Goal: Find specific page/section: Find specific page/section

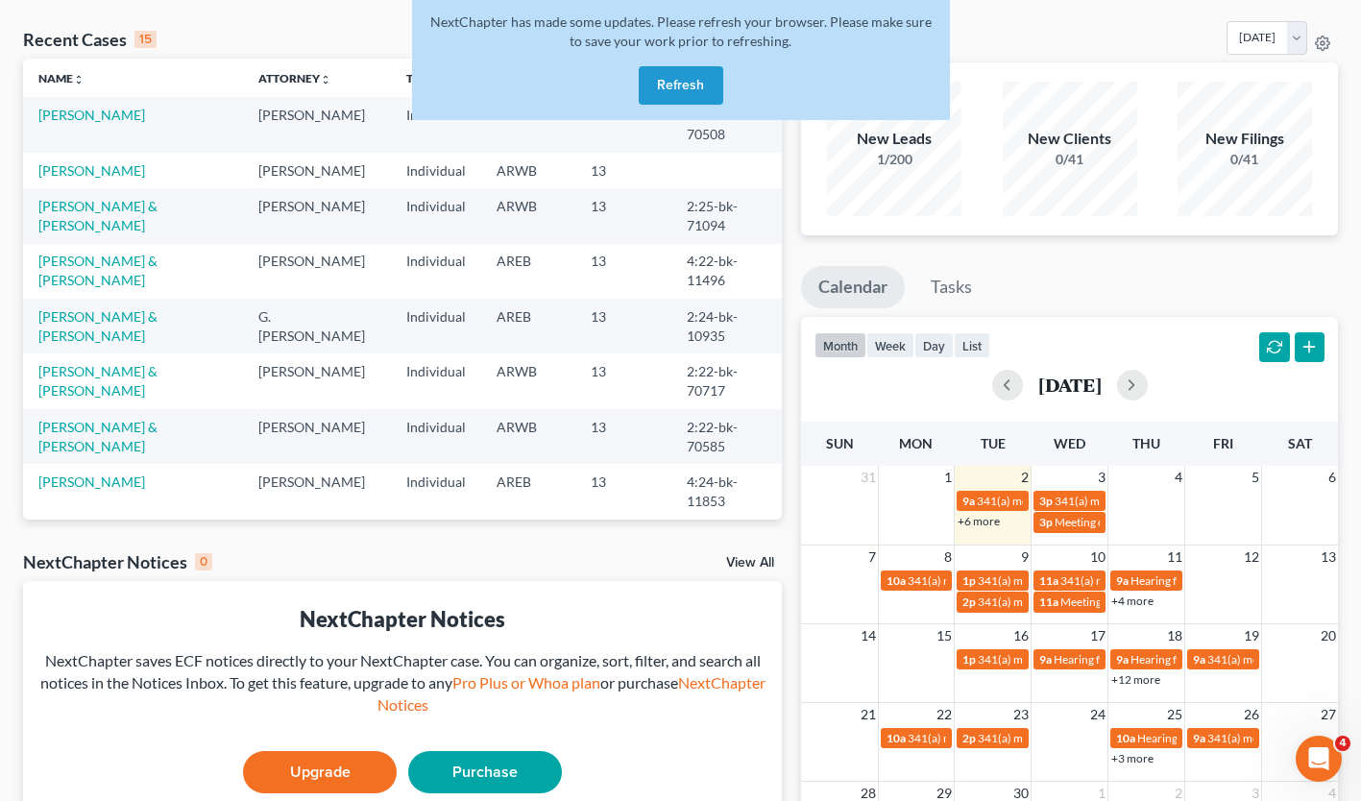
click at [1057, 521] on span "Meeting of Creditors for [PERSON_NAME] and [PERSON_NAME]" at bounding box center [1218, 522] width 327 height 14
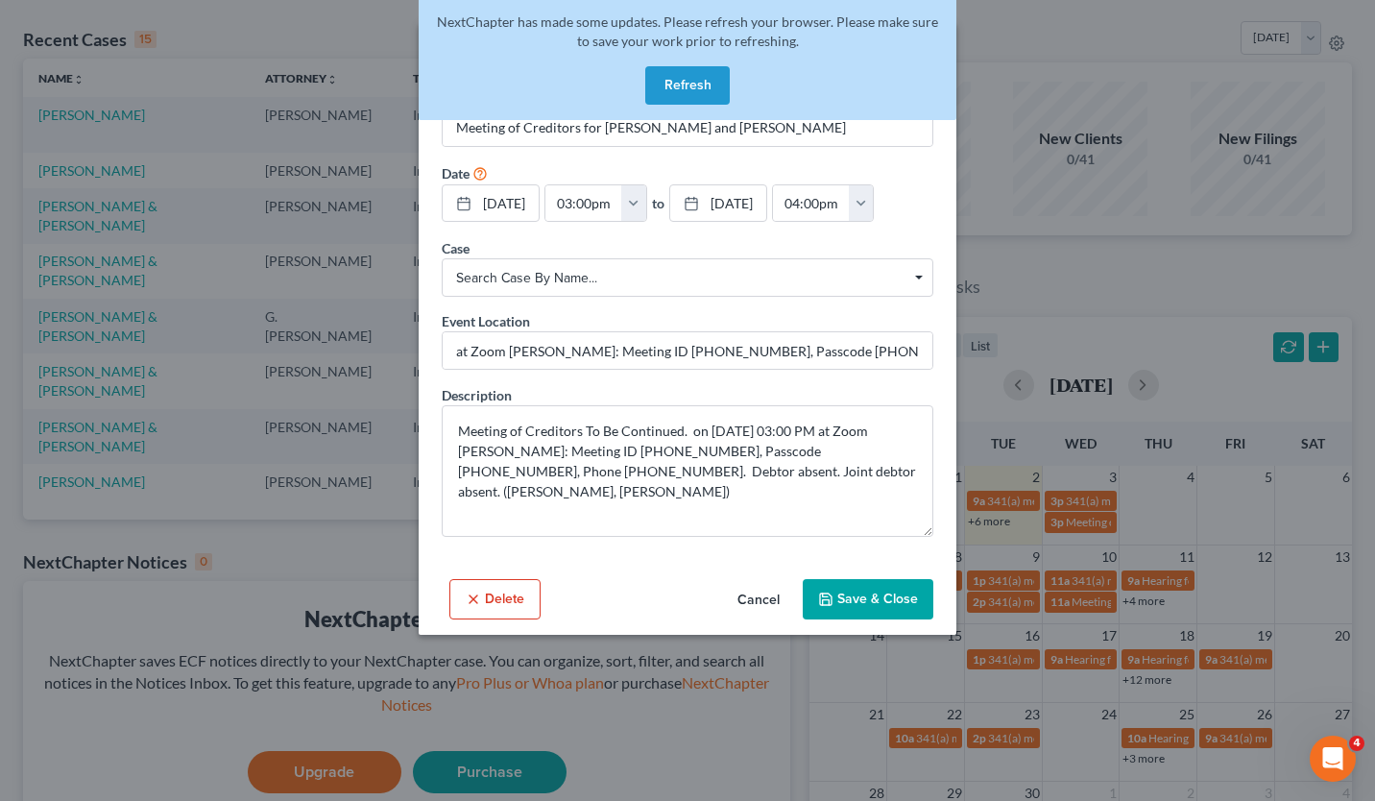
click at [744, 595] on button "Cancel" at bounding box center [758, 600] width 73 height 38
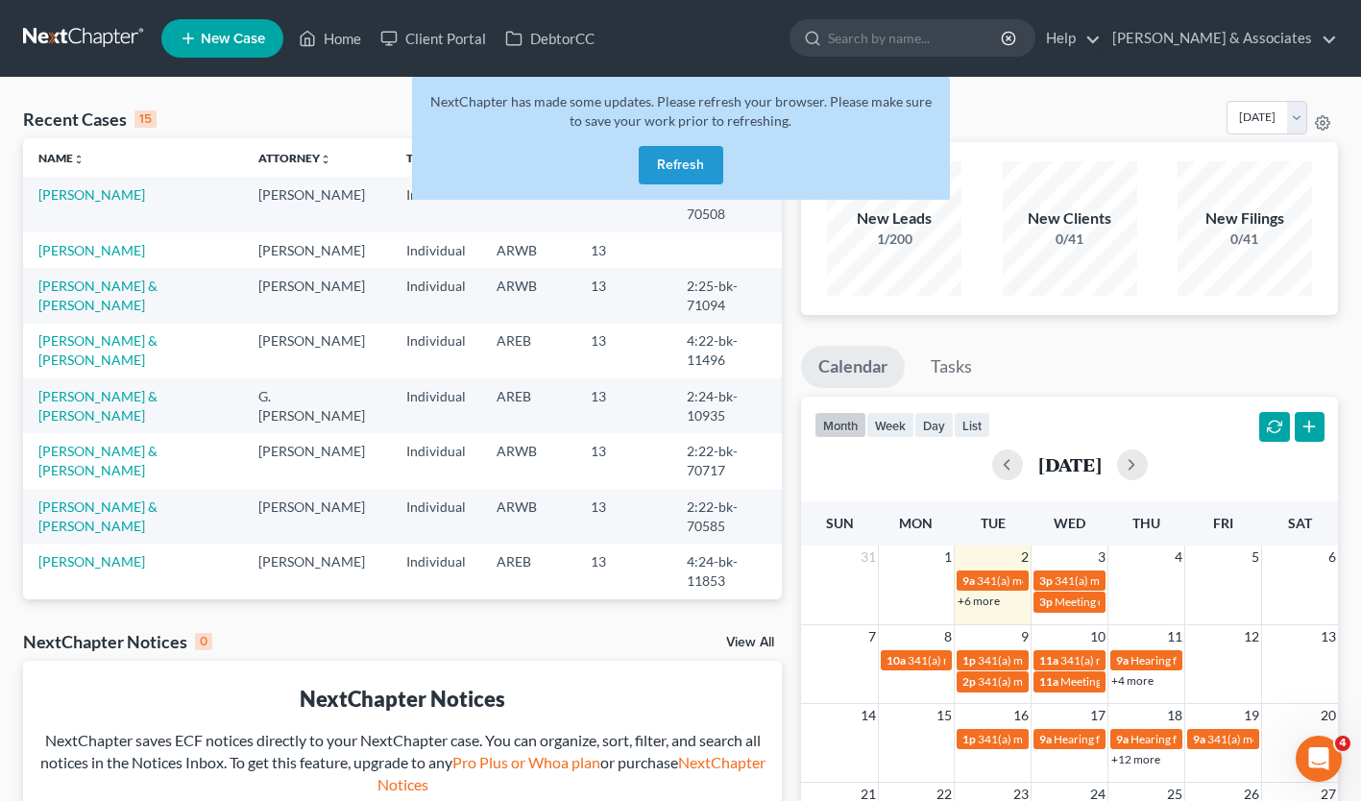
click at [703, 160] on button "Refresh" at bounding box center [681, 165] width 85 height 38
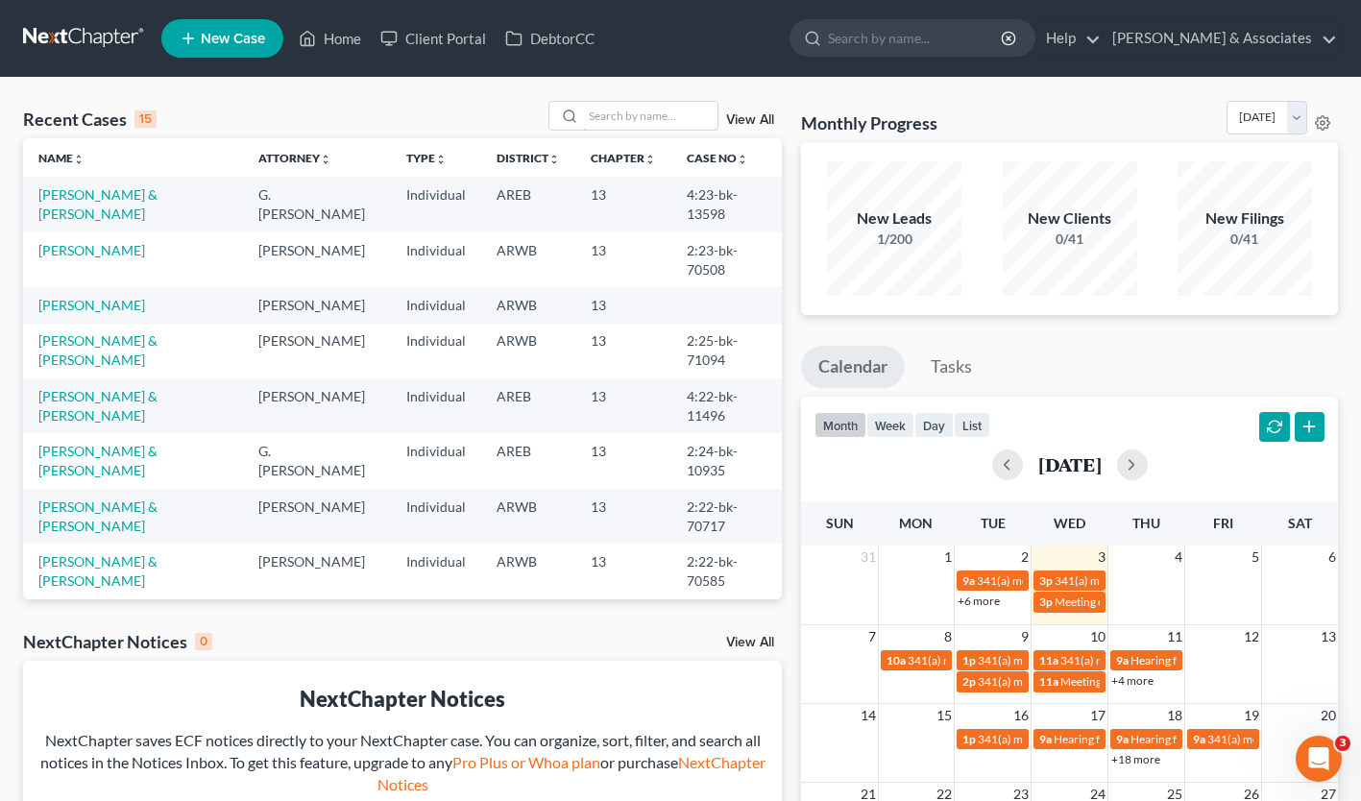
click at [630, 128] on input "search" at bounding box center [650, 116] width 134 height 28
type input "stewart"
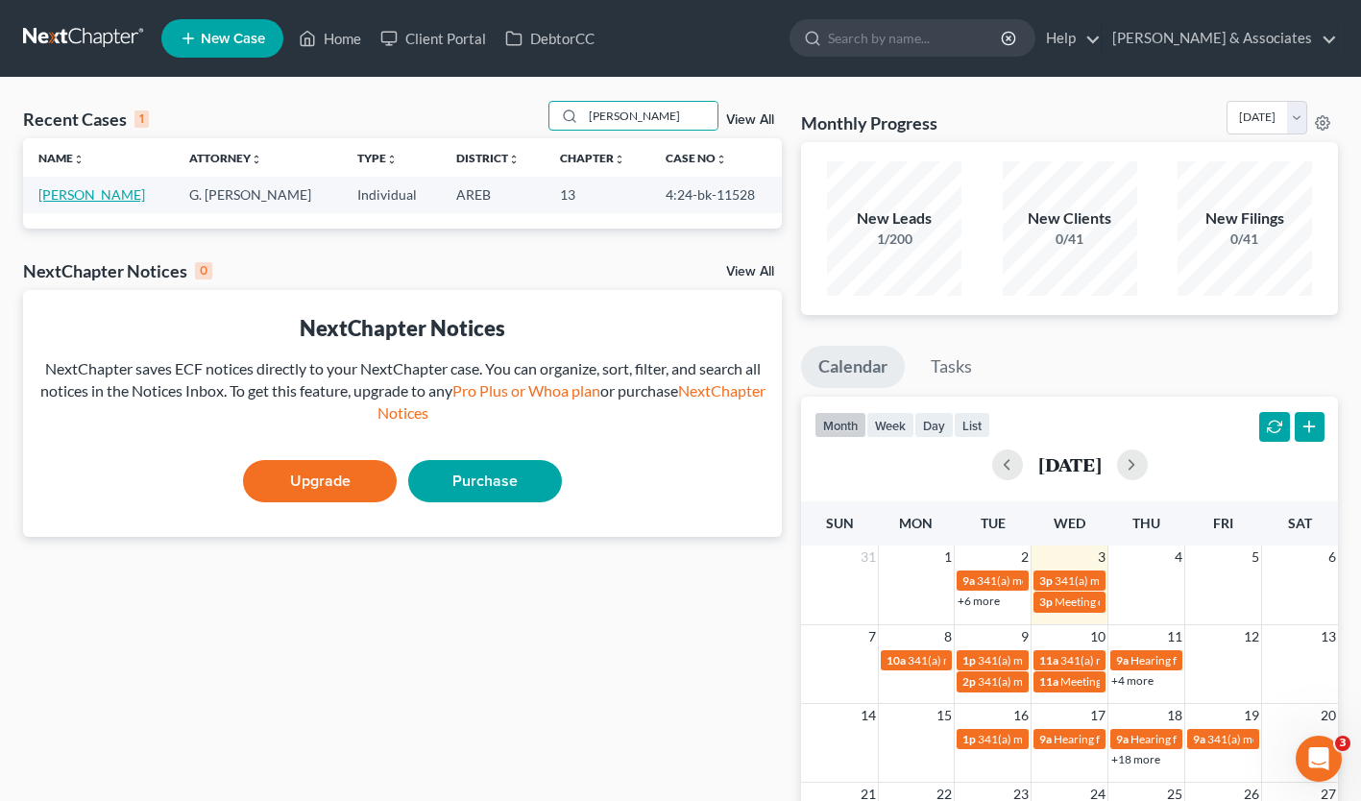
click at [116, 193] on link "Stewart, Shanetta" at bounding box center [91, 194] width 107 height 16
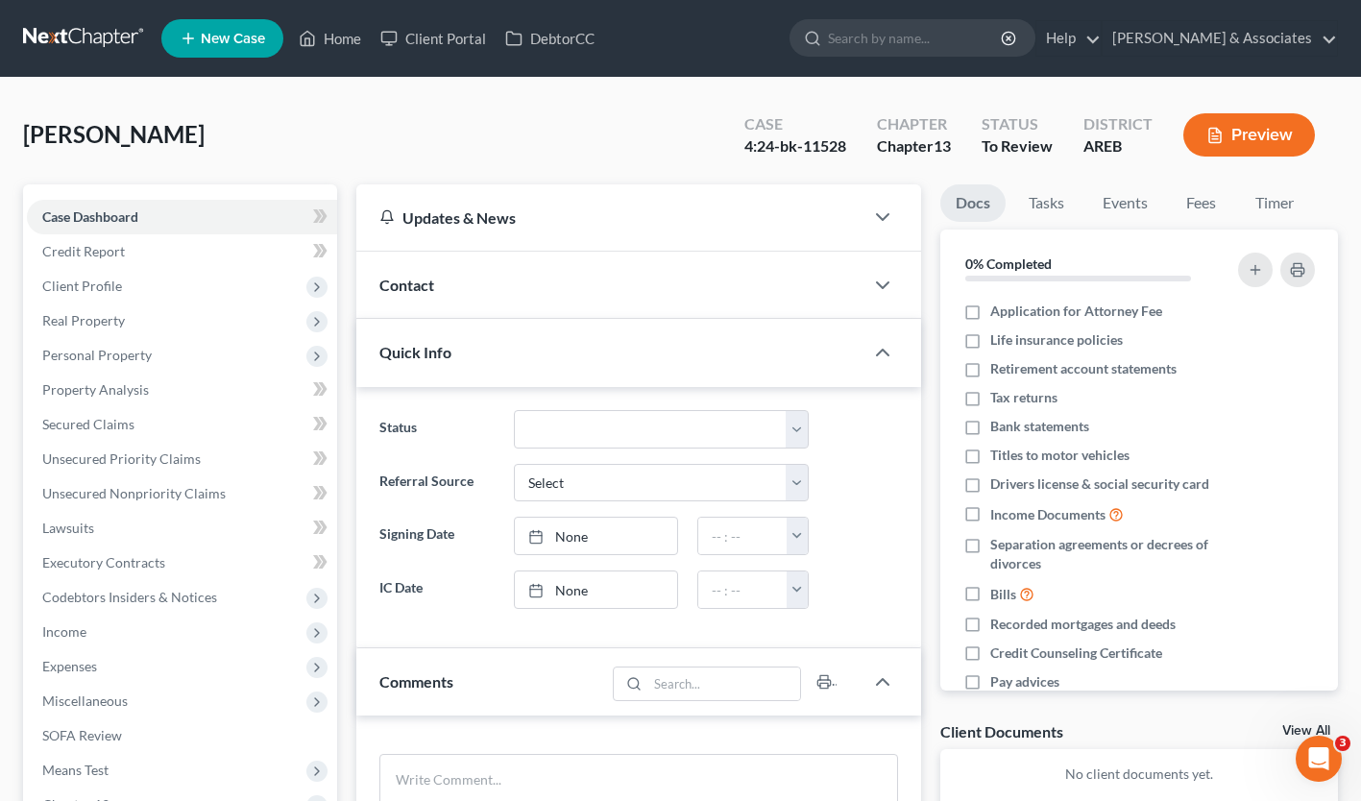
click at [176, 330] on span "Real Property" at bounding box center [182, 321] width 310 height 35
click at [169, 359] on span "Properties Owned" at bounding box center [135, 355] width 109 height 16
